Goal: Transaction & Acquisition: Download file/media

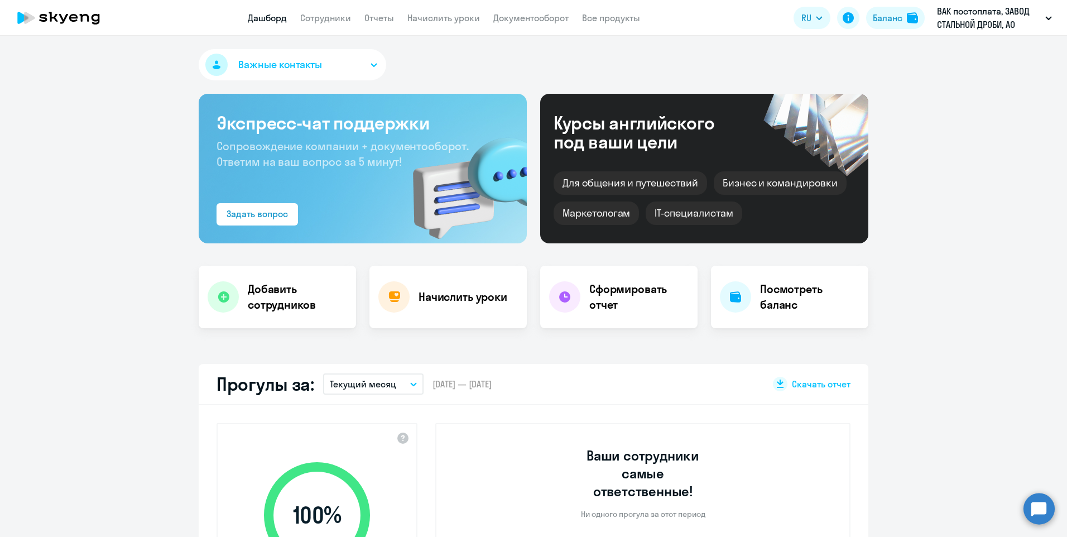
select select "30"
click at [378, 20] on link "Отчеты" at bounding box center [379, 17] width 30 height 11
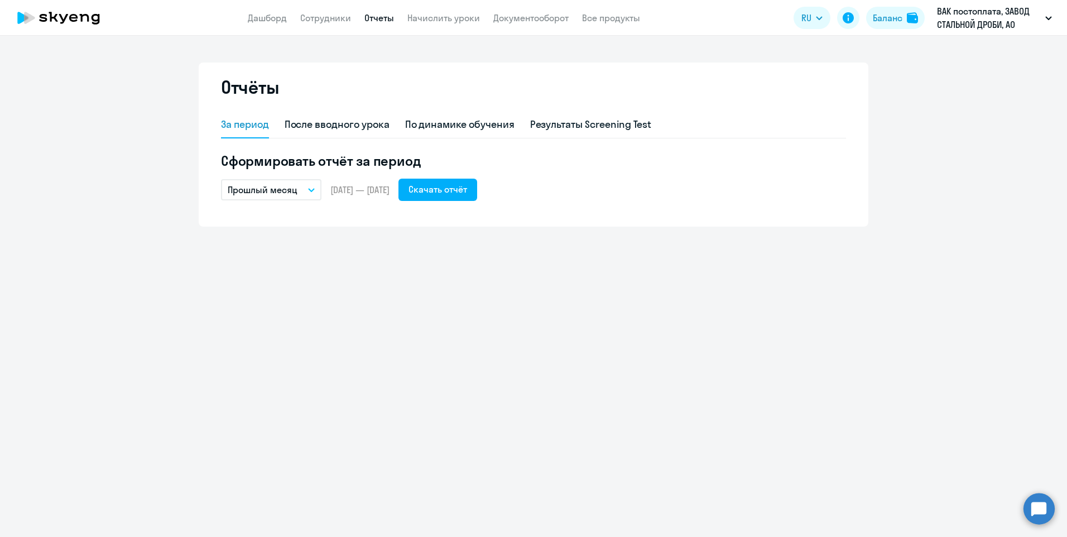
click at [290, 191] on p "Прошлый месяц" at bounding box center [263, 189] width 70 height 13
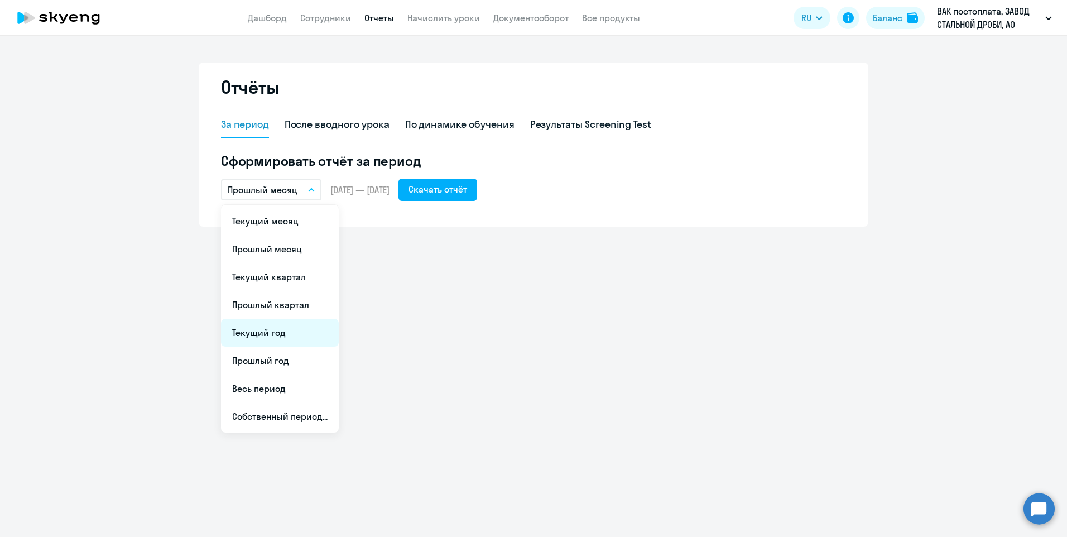
click at [277, 335] on li "Текущий год" at bounding box center [280, 333] width 118 height 28
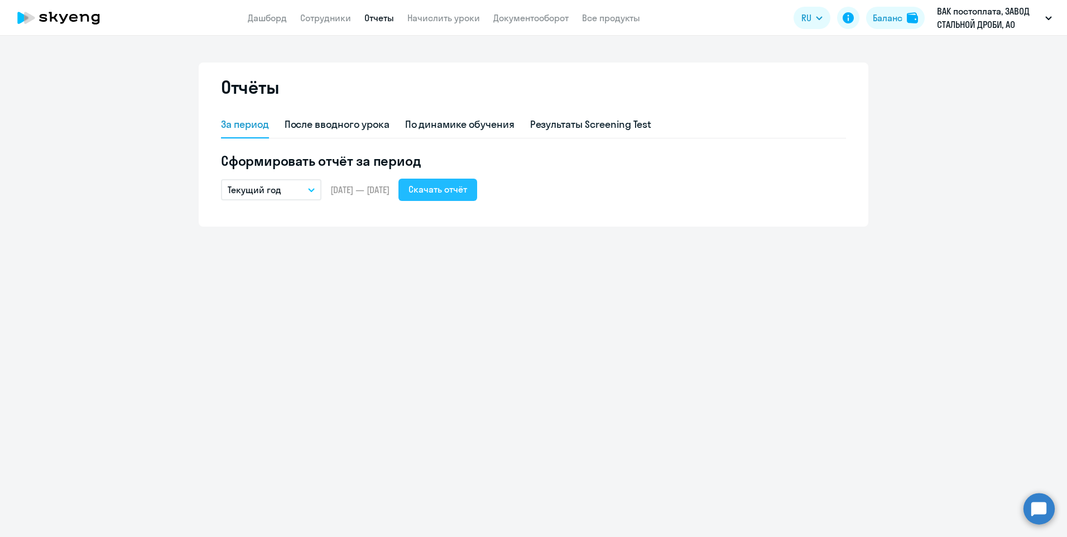
click at [467, 195] on div "Скачать отчёт" at bounding box center [437, 188] width 59 height 13
click at [944, 201] on ng-component "Отчёты За период После вводного урока По динамике обучения Результаты Screening…" at bounding box center [533, 144] width 1067 height 164
